Goal: Check status: Check status

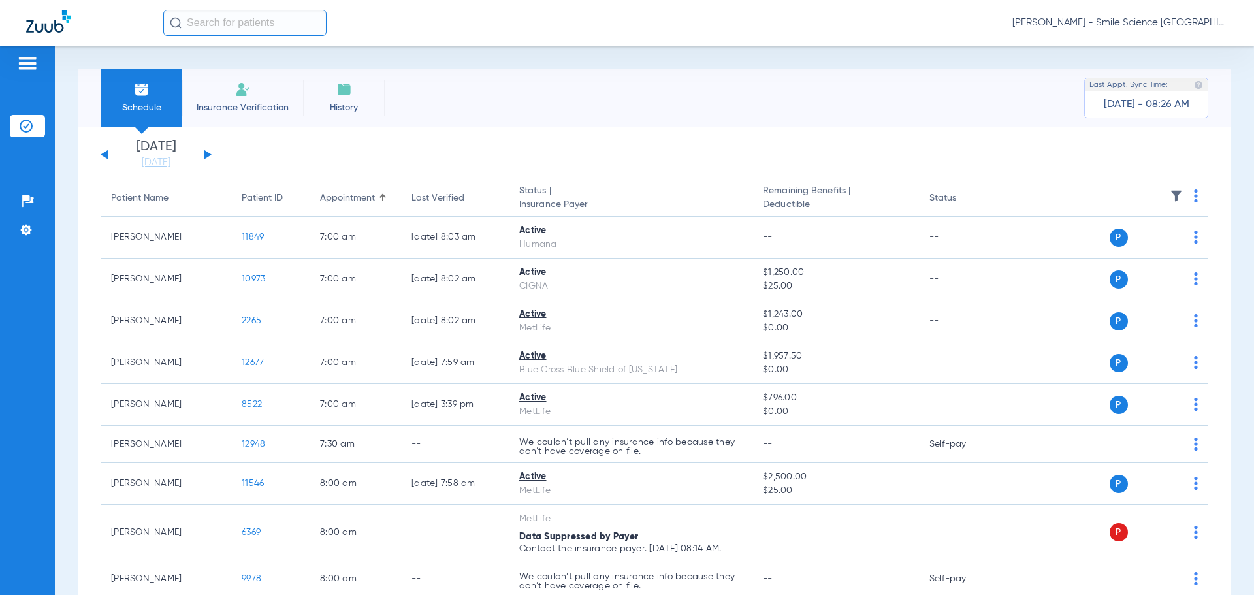
click at [207, 153] on button at bounding box center [208, 155] width 8 height 10
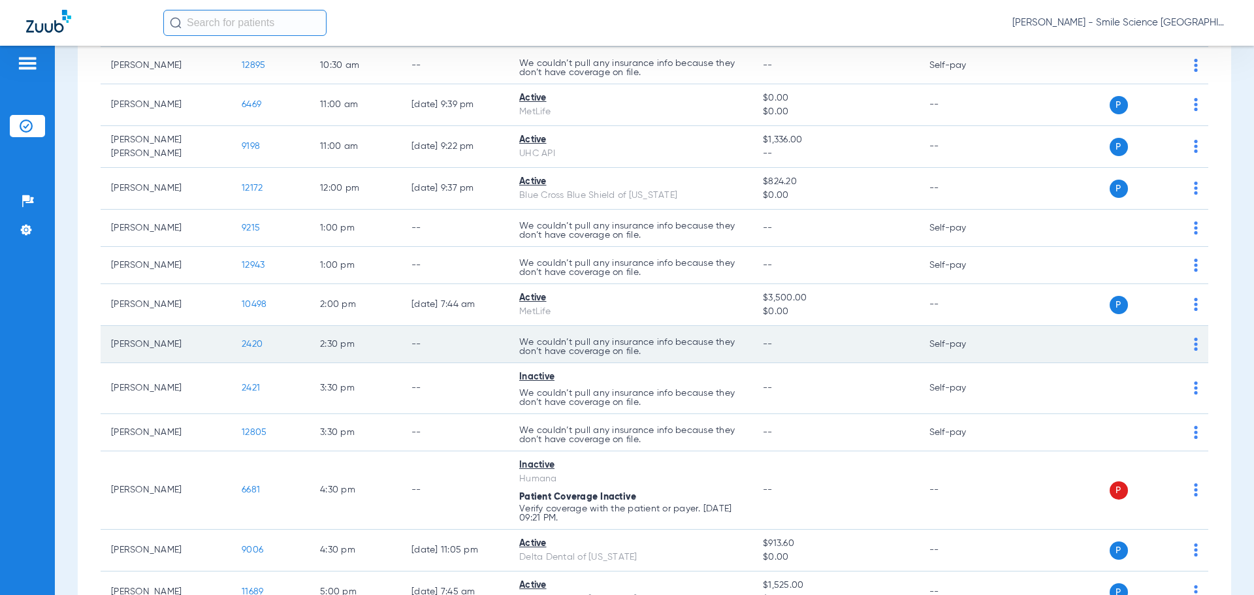
scroll to position [392, 0]
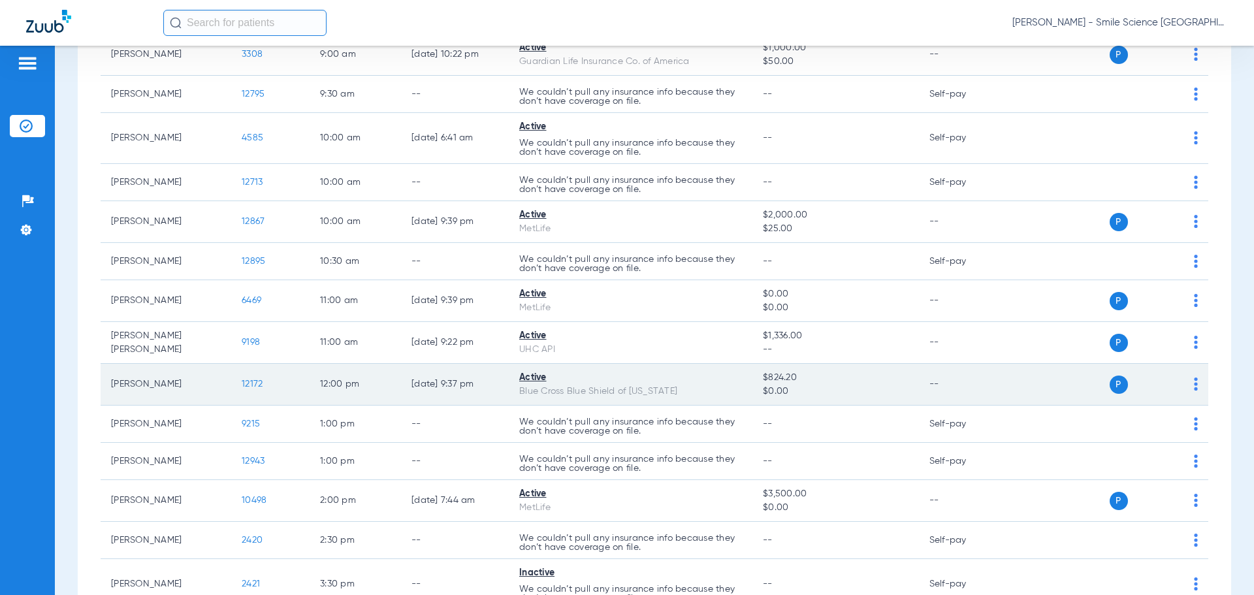
click at [248, 381] on span "12172" at bounding box center [252, 383] width 21 height 9
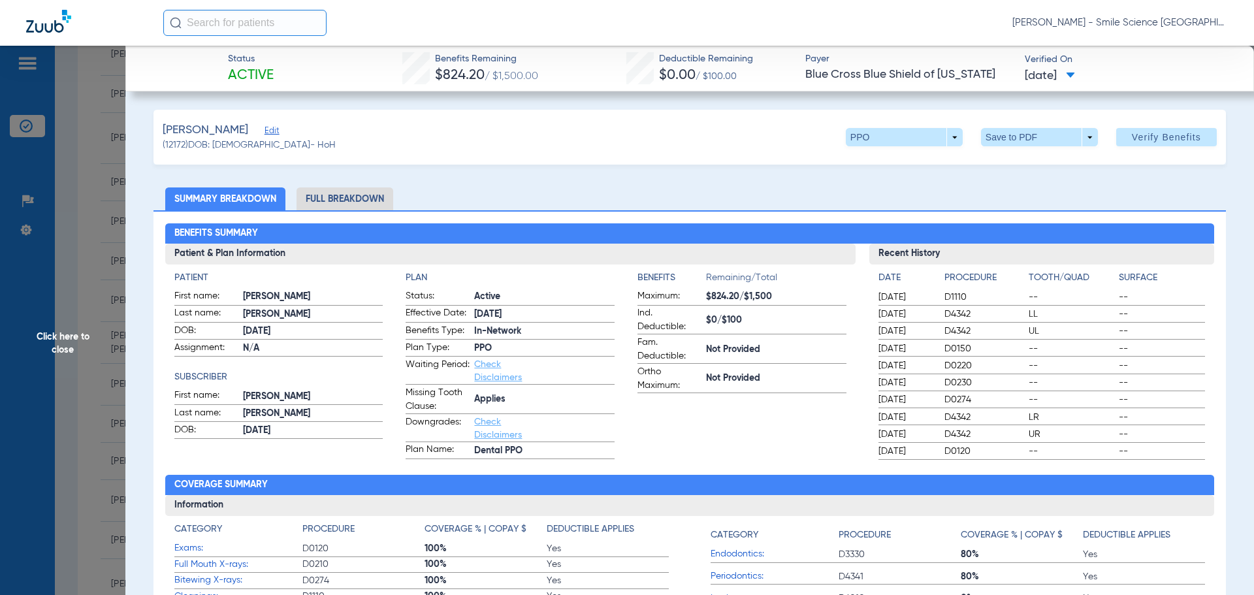
click at [75, 338] on span "Click here to close" at bounding box center [62, 343] width 125 height 595
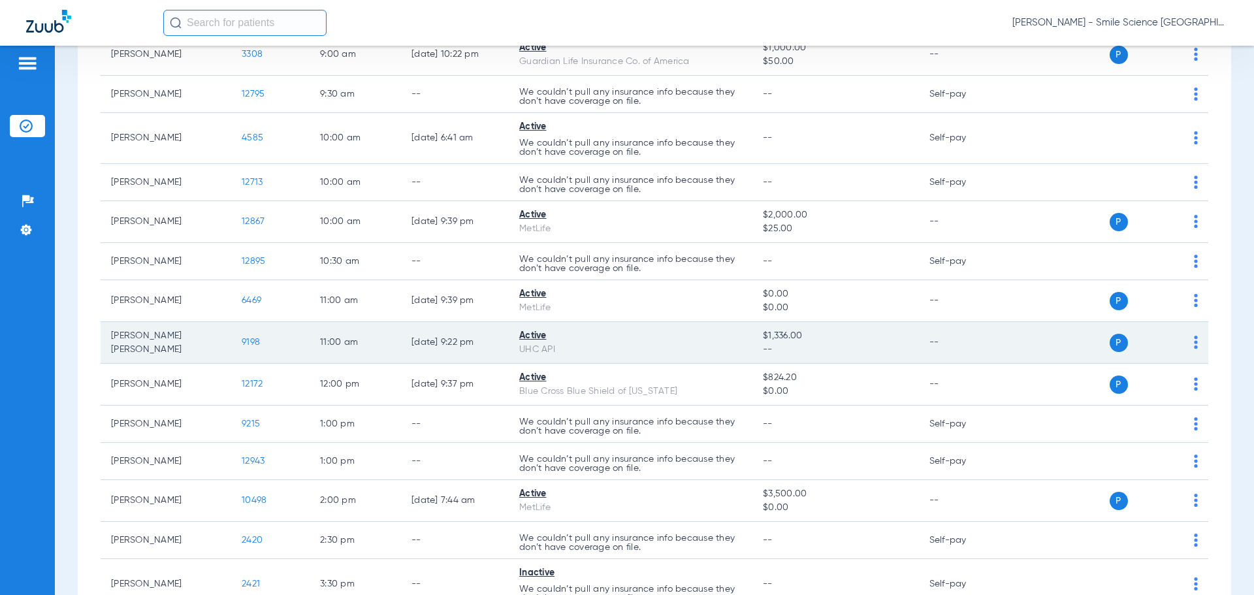
click at [251, 338] on span "9198" at bounding box center [251, 342] width 18 height 9
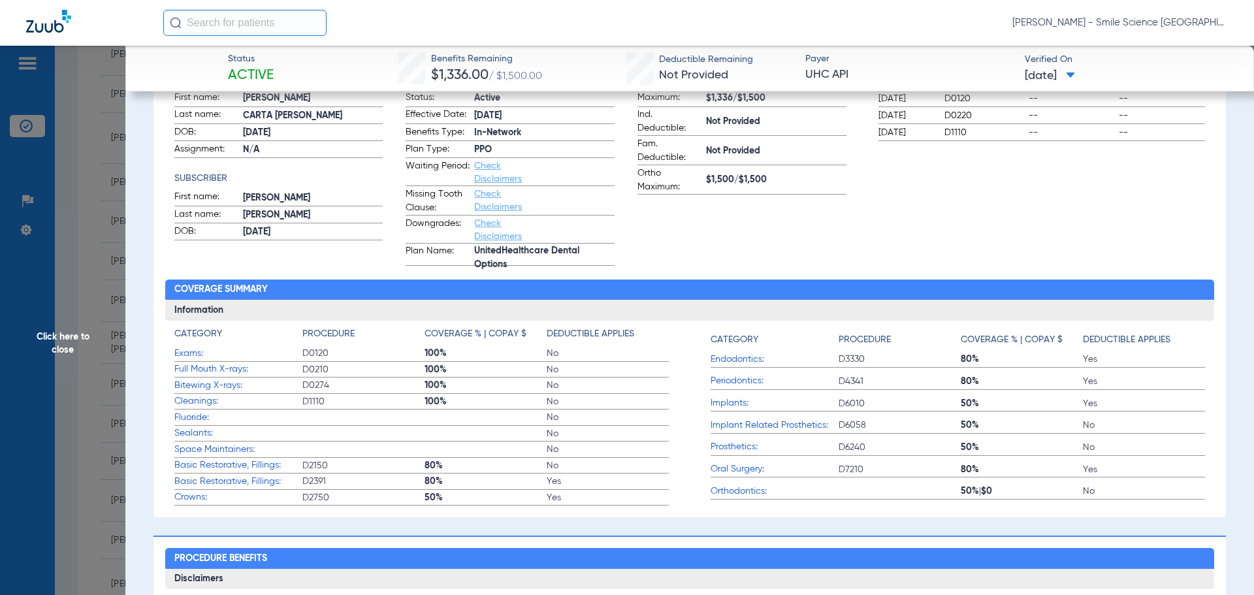
scroll to position [196, 0]
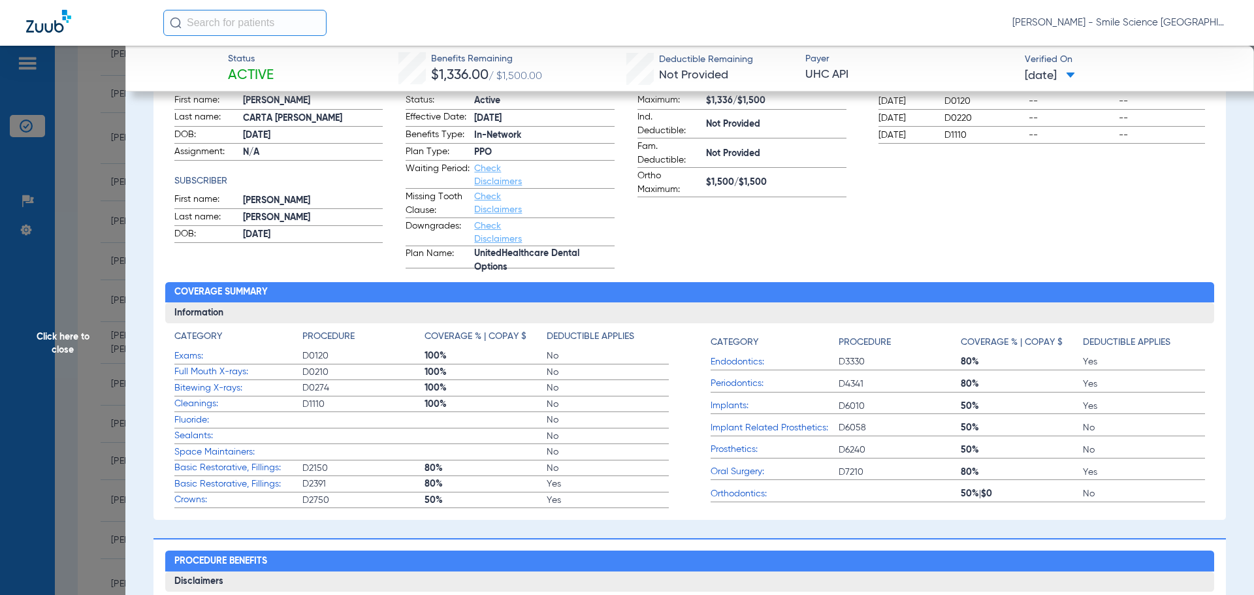
click at [67, 344] on span "Click here to close" at bounding box center [62, 343] width 125 height 595
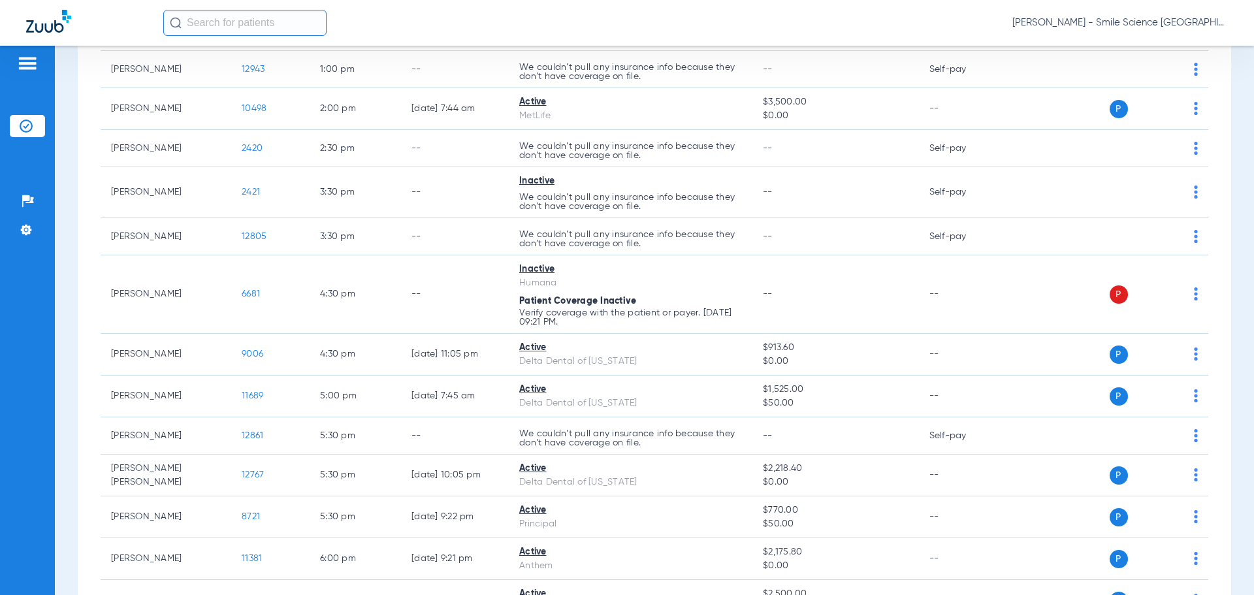
scroll to position [849, 0]
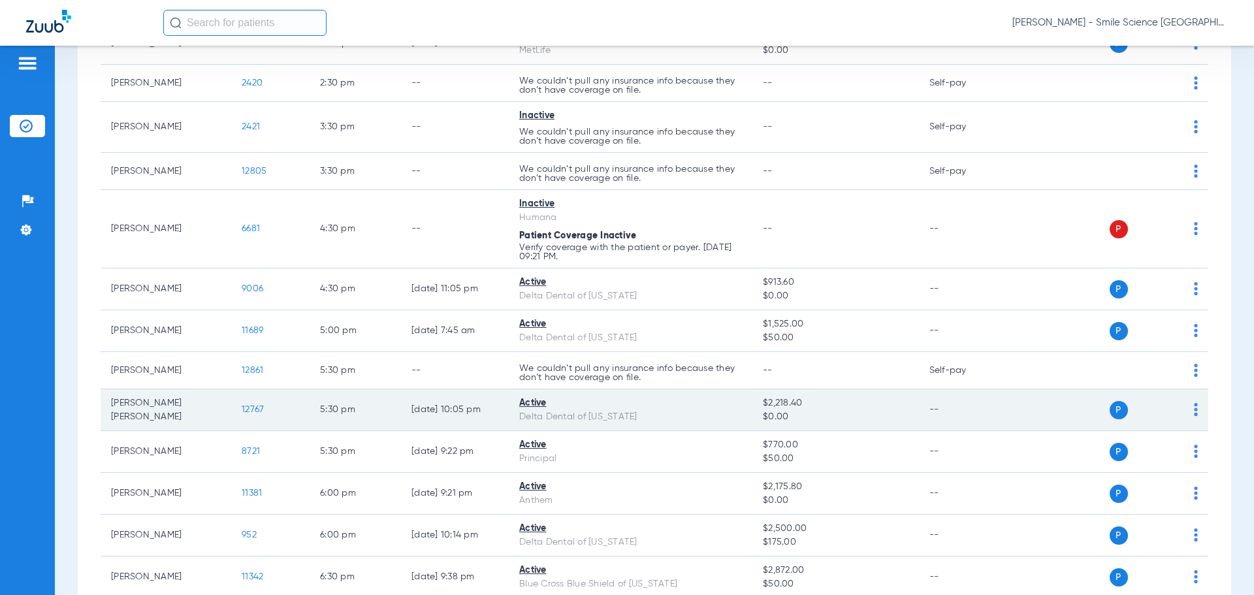
click at [242, 407] on span "12767" at bounding box center [253, 409] width 22 height 9
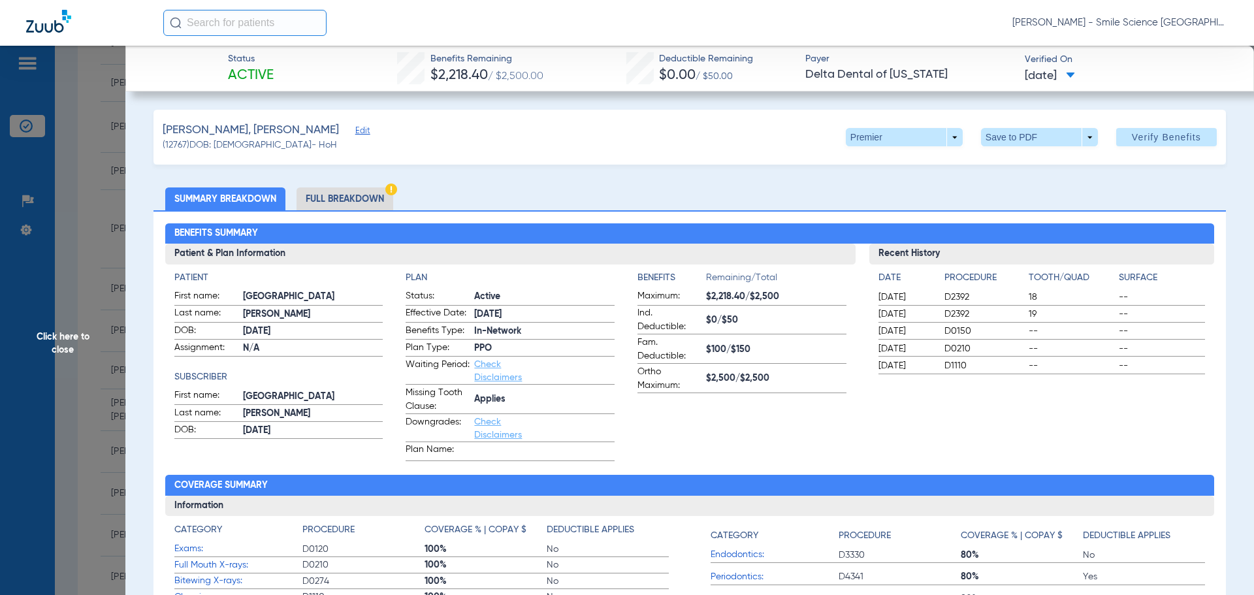
drag, startPoint x: 70, startPoint y: 337, endPoint x: 86, endPoint y: 338, distance: 15.7
click at [70, 337] on span "Click here to close" at bounding box center [62, 343] width 125 height 595
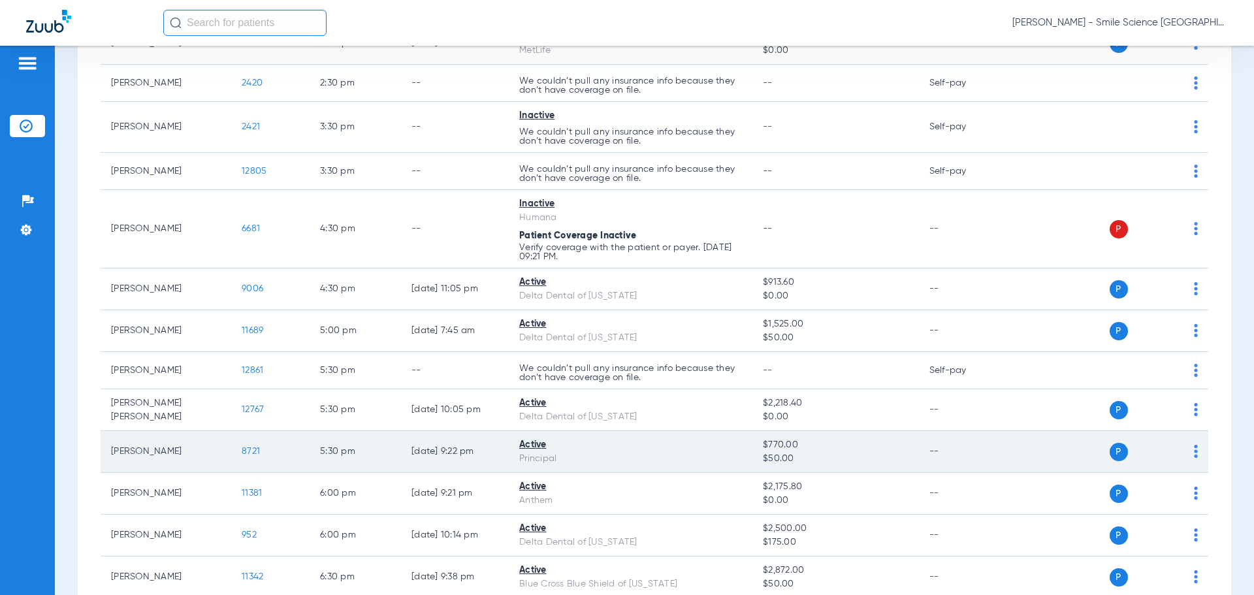
scroll to position [1015, 0]
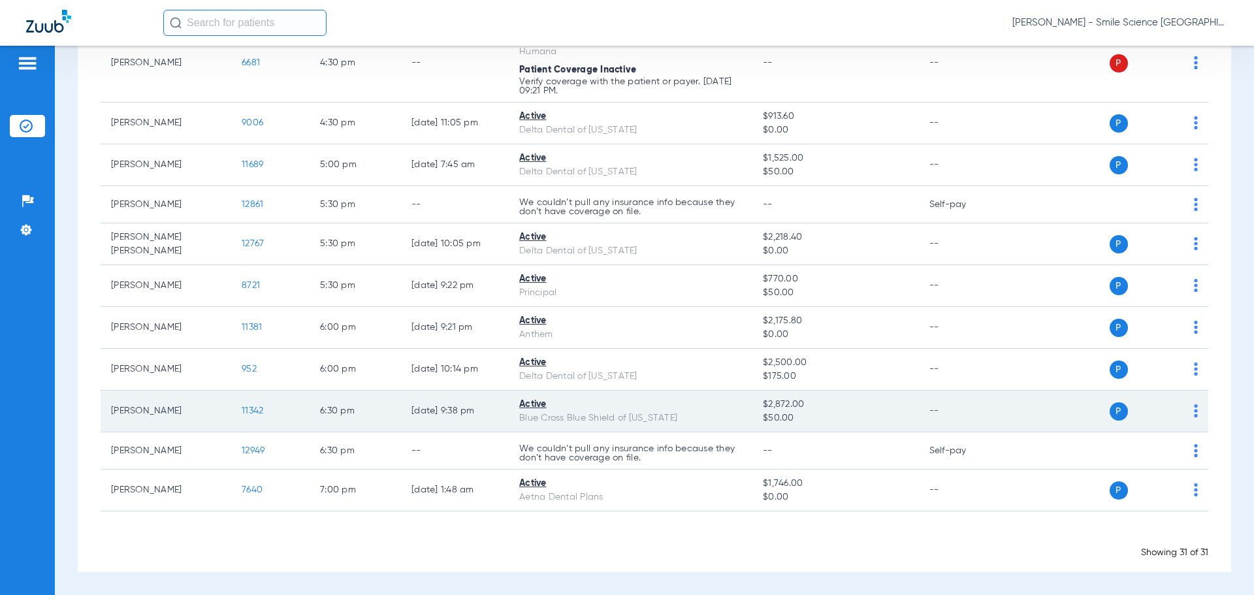
click at [254, 413] on span "11342" at bounding box center [253, 410] width 22 height 9
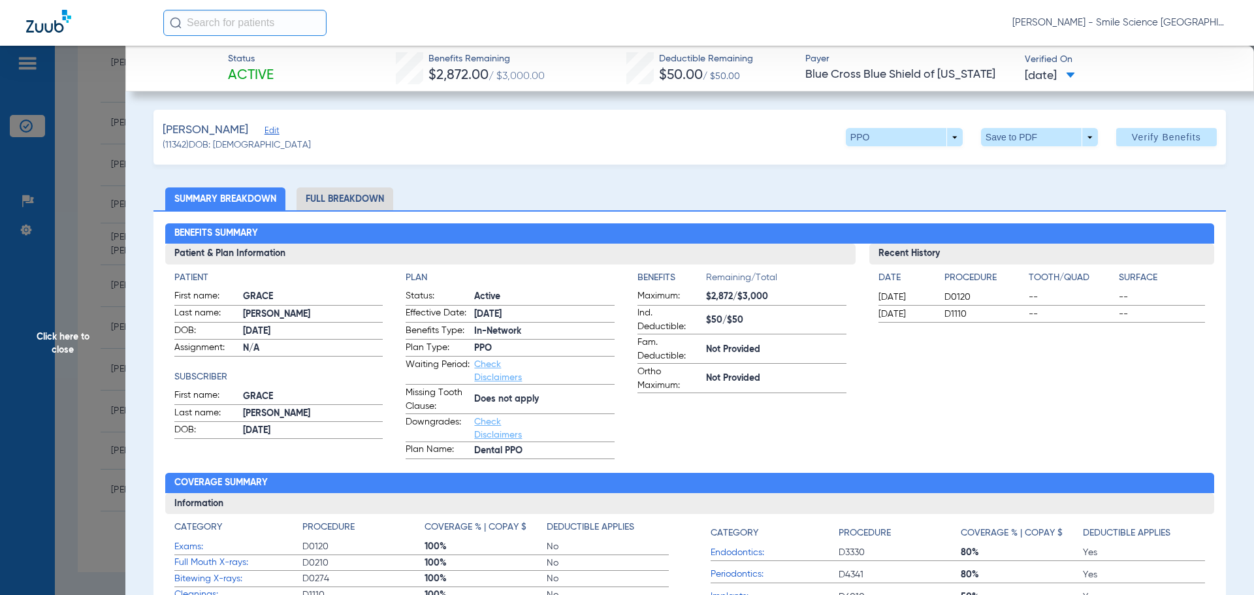
click at [58, 348] on span "Click here to close" at bounding box center [62, 343] width 125 height 595
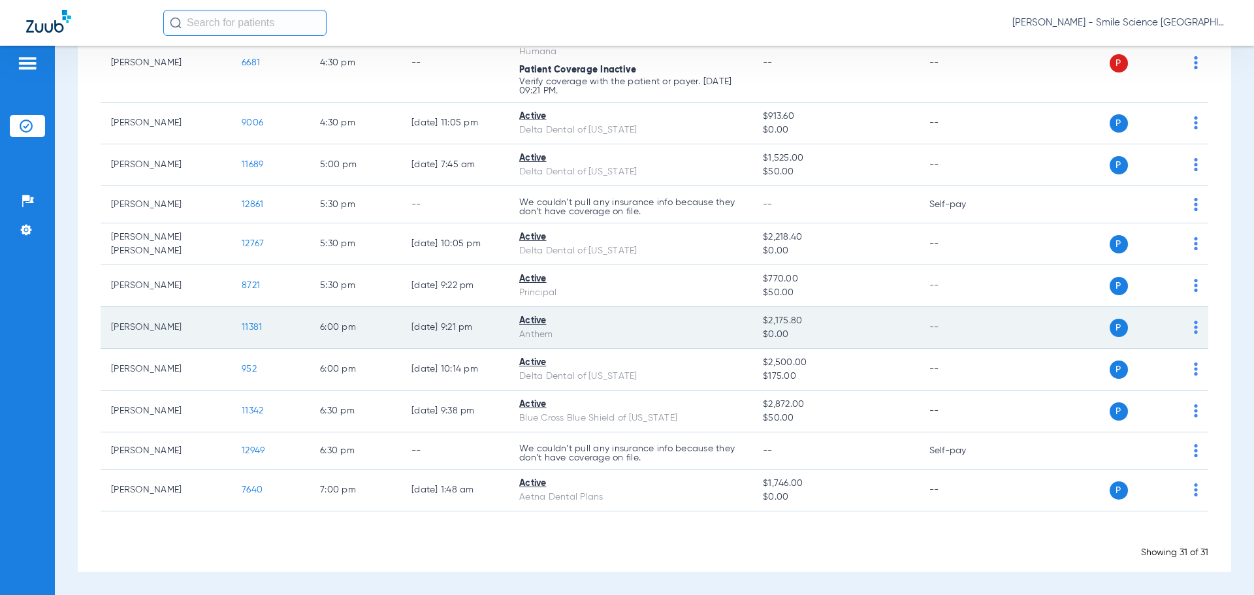
click at [255, 323] on span "11381" at bounding box center [252, 327] width 20 height 9
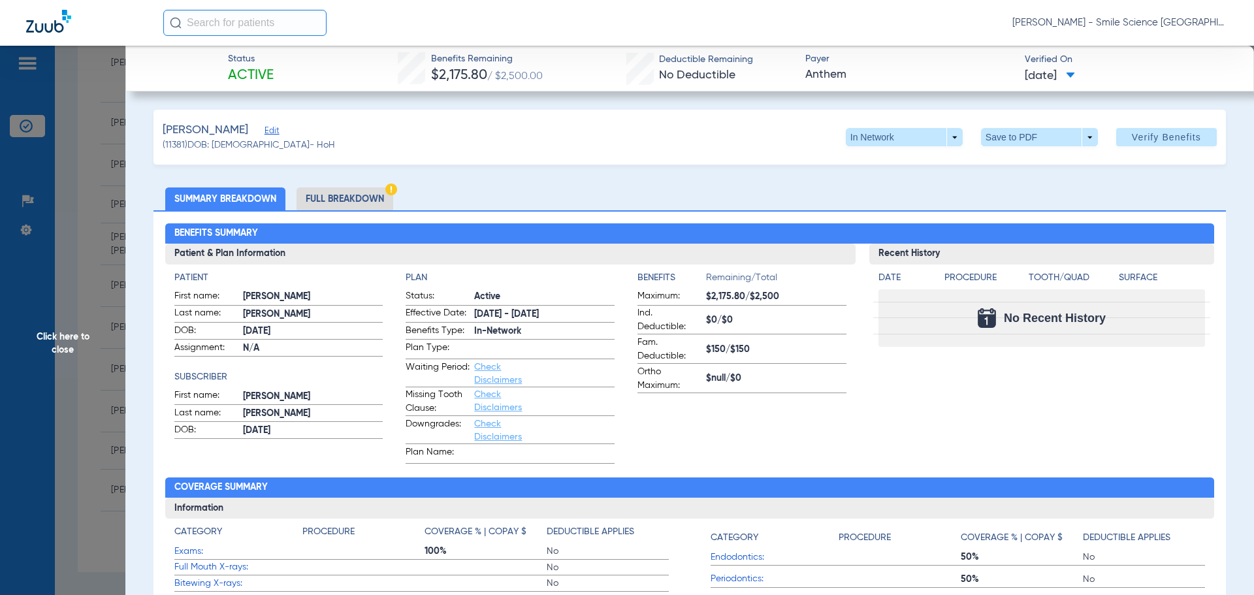
click at [65, 341] on span "Click here to close" at bounding box center [62, 343] width 125 height 595
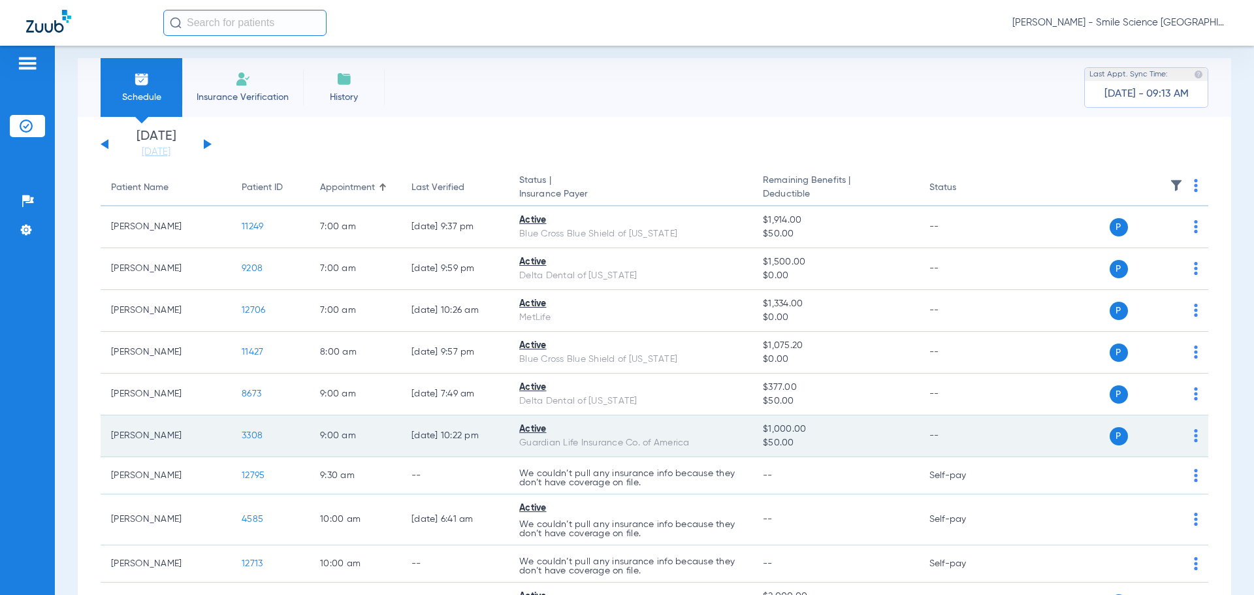
scroll to position [0, 0]
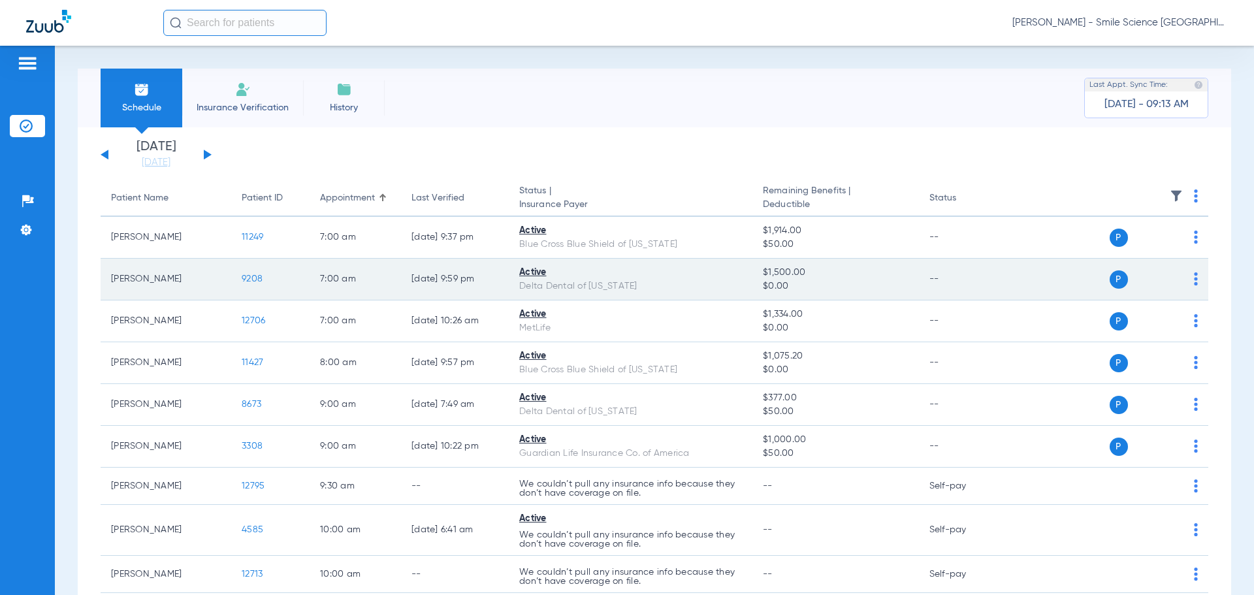
click at [254, 274] on span "9208" at bounding box center [252, 278] width 21 height 9
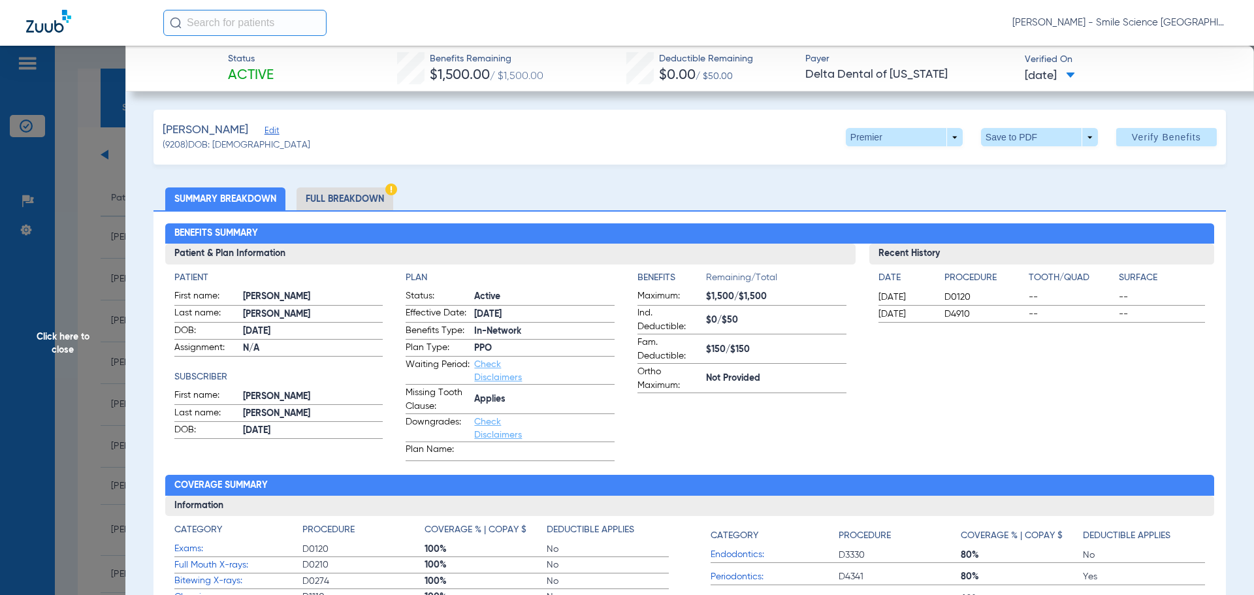
click at [78, 342] on span "Click here to close" at bounding box center [62, 343] width 125 height 595
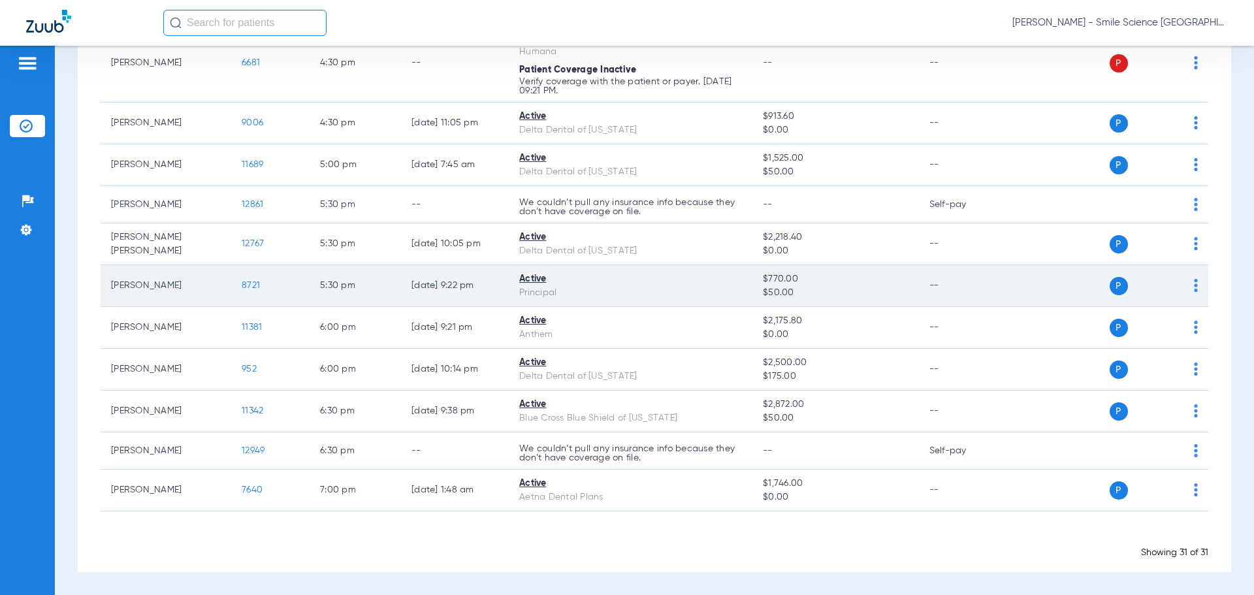
scroll to position [819, 0]
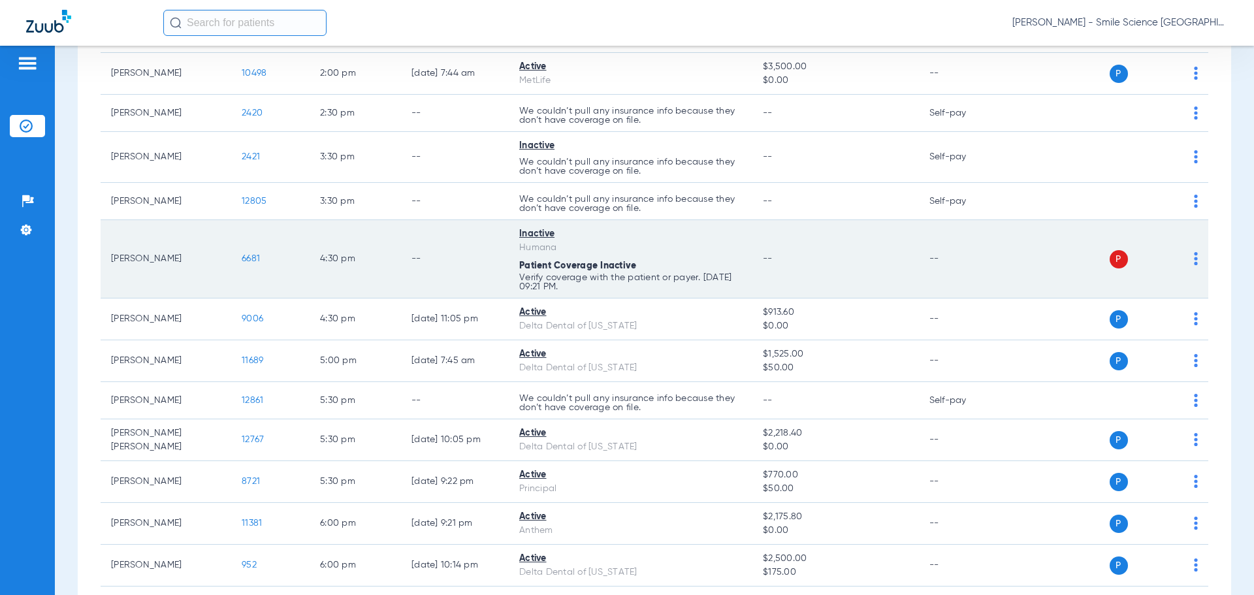
click at [252, 256] on span "6681" at bounding box center [251, 258] width 18 height 9
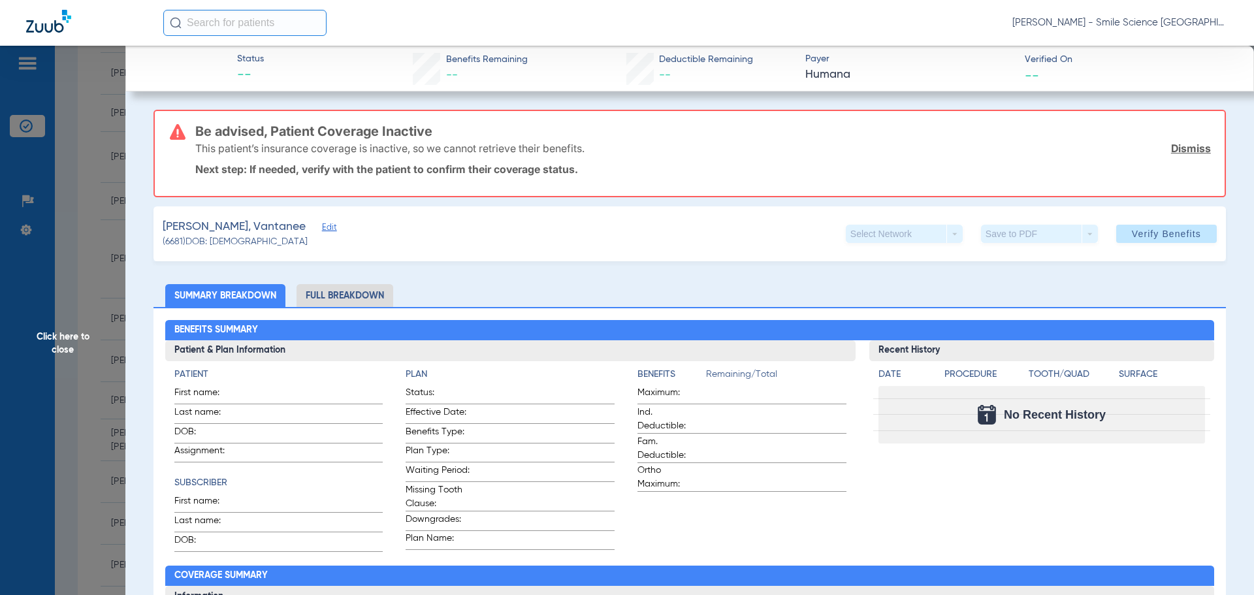
click at [47, 345] on span "Click here to close" at bounding box center [62, 343] width 125 height 595
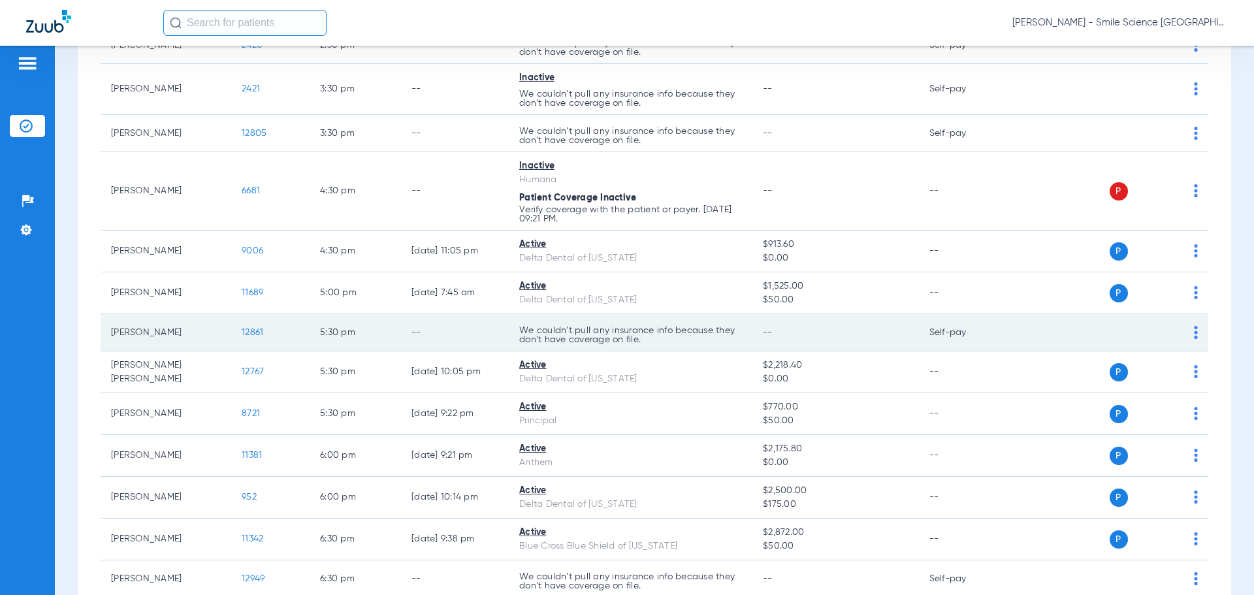
scroll to position [949, 0]
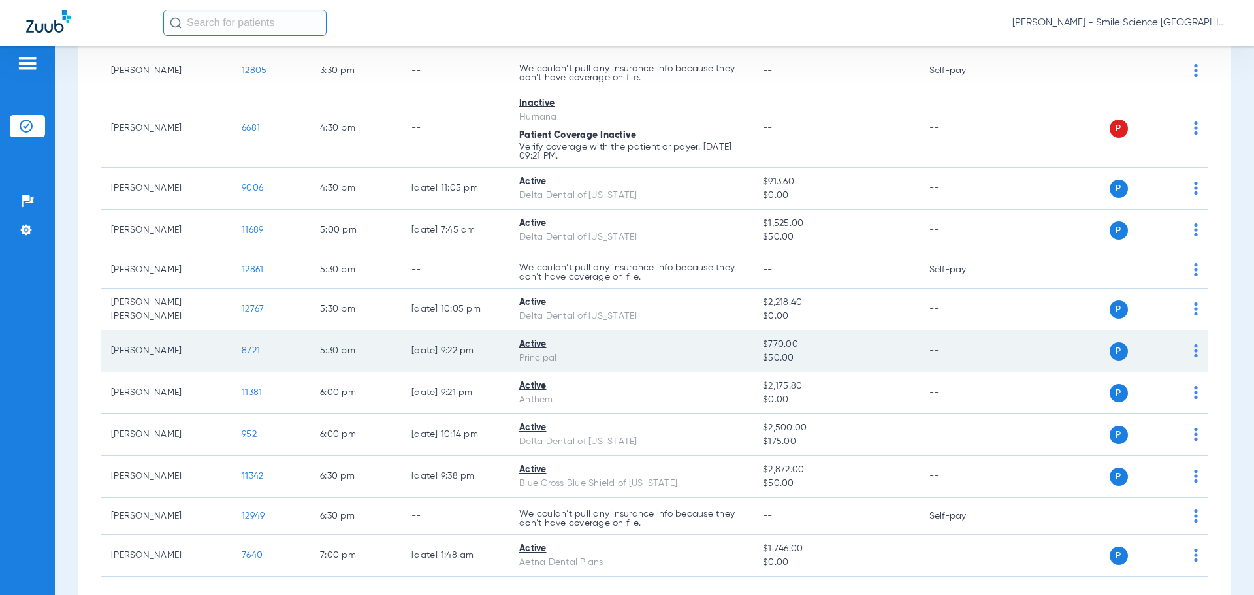
click at [255, 349] on span "8721" at bounding box center [251, 350] width 18 height 9
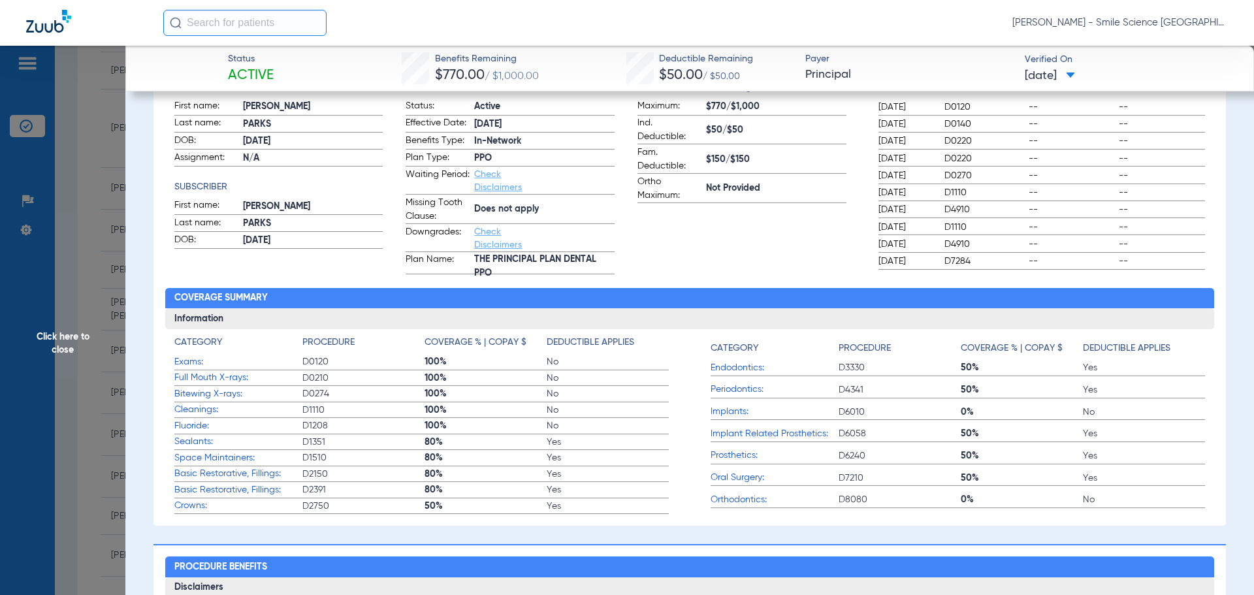
scroll to position [196, 0]
